Goal: Transaction & Acquisition: Download file/media

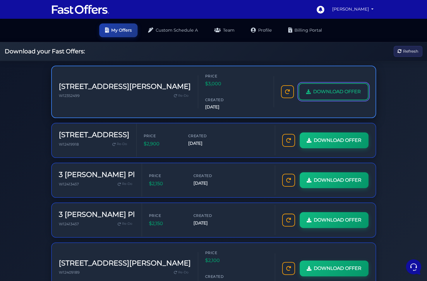
click at [328, 87] on link "DOWNLOAD OFFER" at bounding box center [333, 91] width 70 height 17
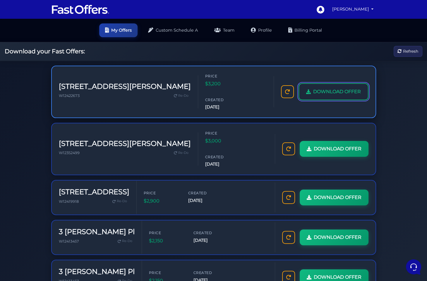
click at [315, 87] on link "DOWNLOAD OFFER" at bounding box center [333, 91] width 70 height 17
